Goal: Book appointment/travel/reservation

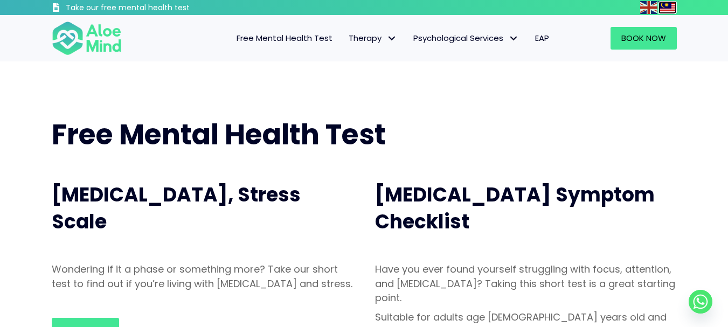
click at [671, 5] on img at bounding box center [667, 7] width 17 height 13
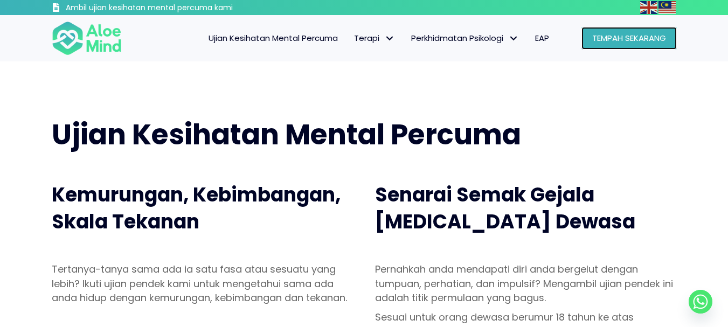
click at [640, 33] on font "Tempah Sekarang" at bounding box center [630, 37] width 74 height 11
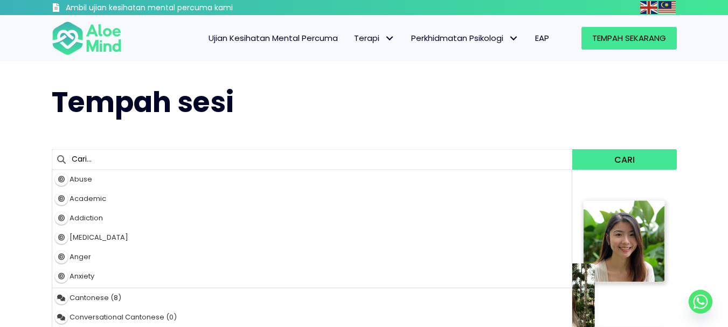
click at [419, 161] on input "text" at bounding box center [312, 159] width 521 height 20
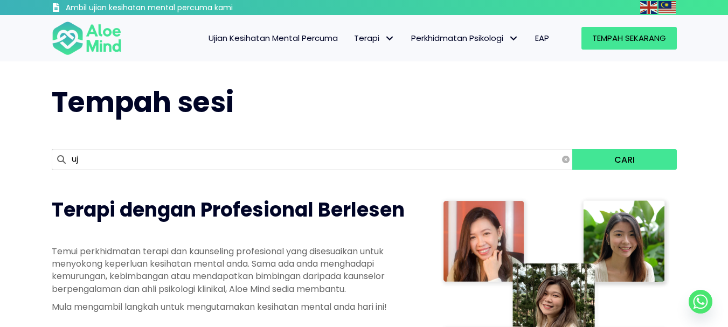
type input "u"
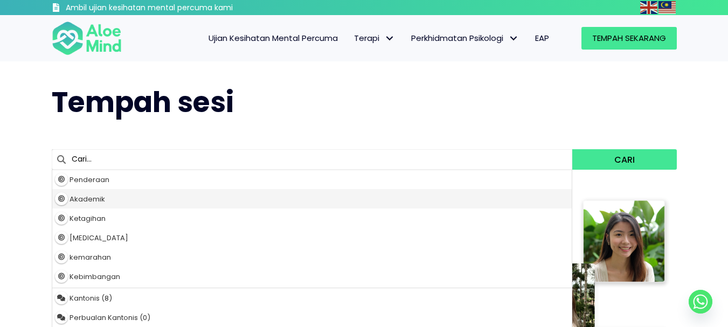
click at [190, 201] on div "Akademik" at bounding box center [312, 198] width 520 height 19
type input "Academic"
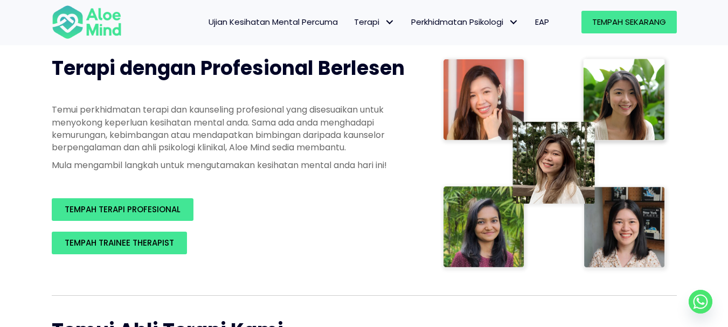
scroll to position [142, 0]
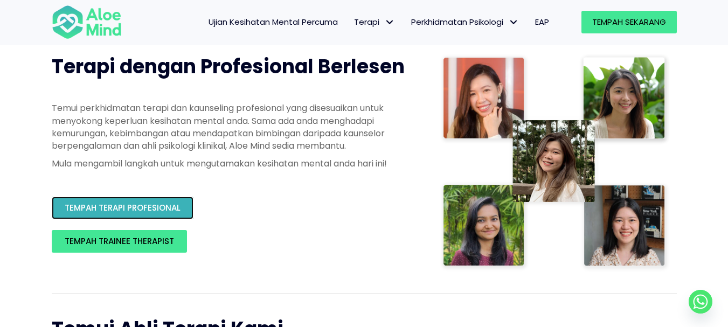
click at [156, 204] on font "TEMPAH TERAPI PROFESIONAL" at bounding box center [123, 207] width 116 height 11
